Goal: Information Seeking & Learning: Find specific fact

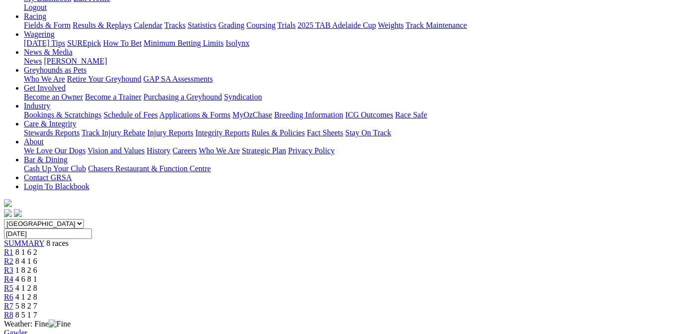
scroll to position [200, 0]
